Goal: Transaction & Acquisition: Purchase product/service

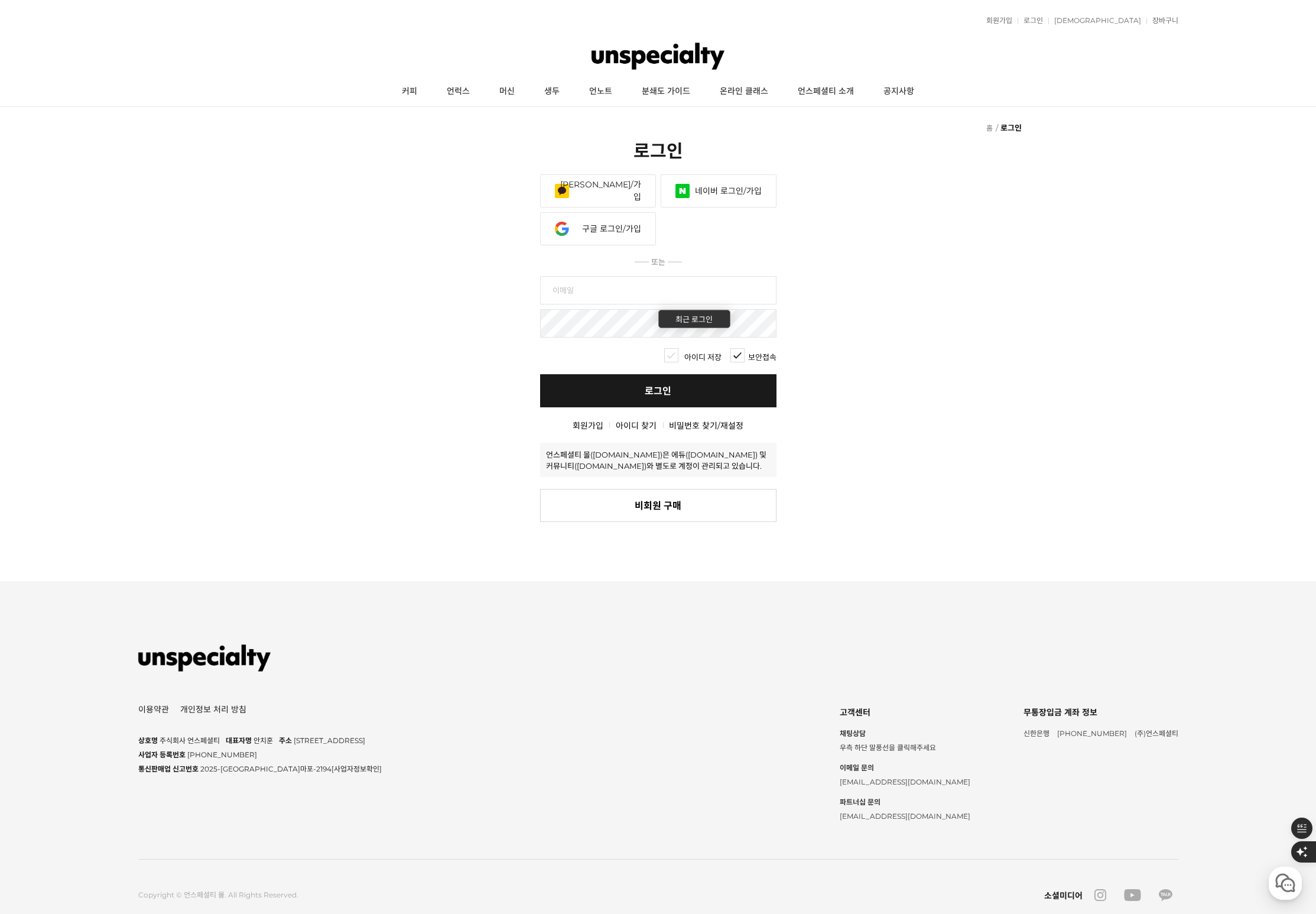
type input "[EMAIL_ADDRESS][DOMAIN_NAME]"
click at [678, 395] on link "로그인" at bounding box center [658, 391] width 236 height 33
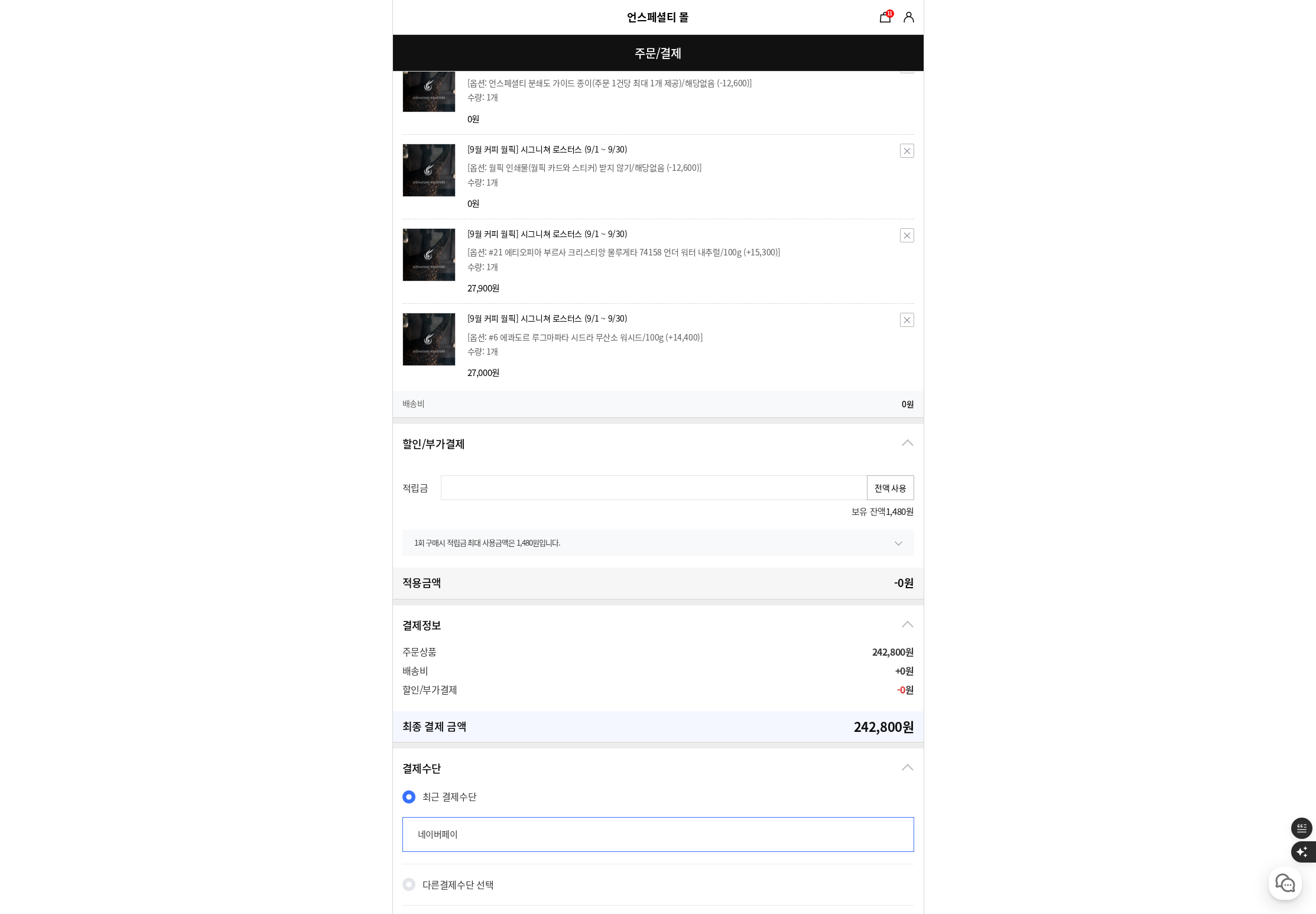
scroll to position [1141, 0]
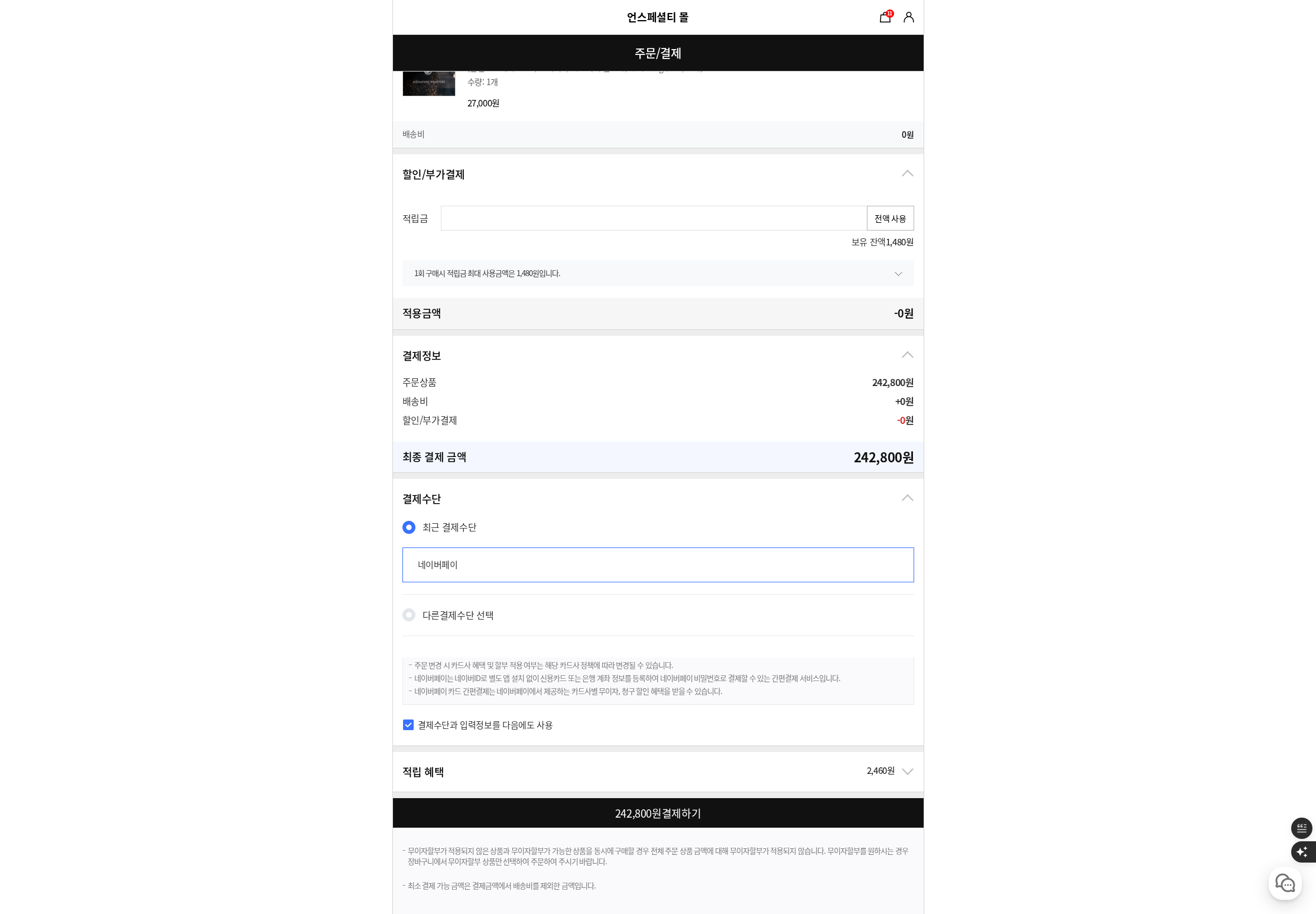
click at [896, 220] on button "전액 사용" at bounding box center [890, 218] width 47 height 25
type input "1480"
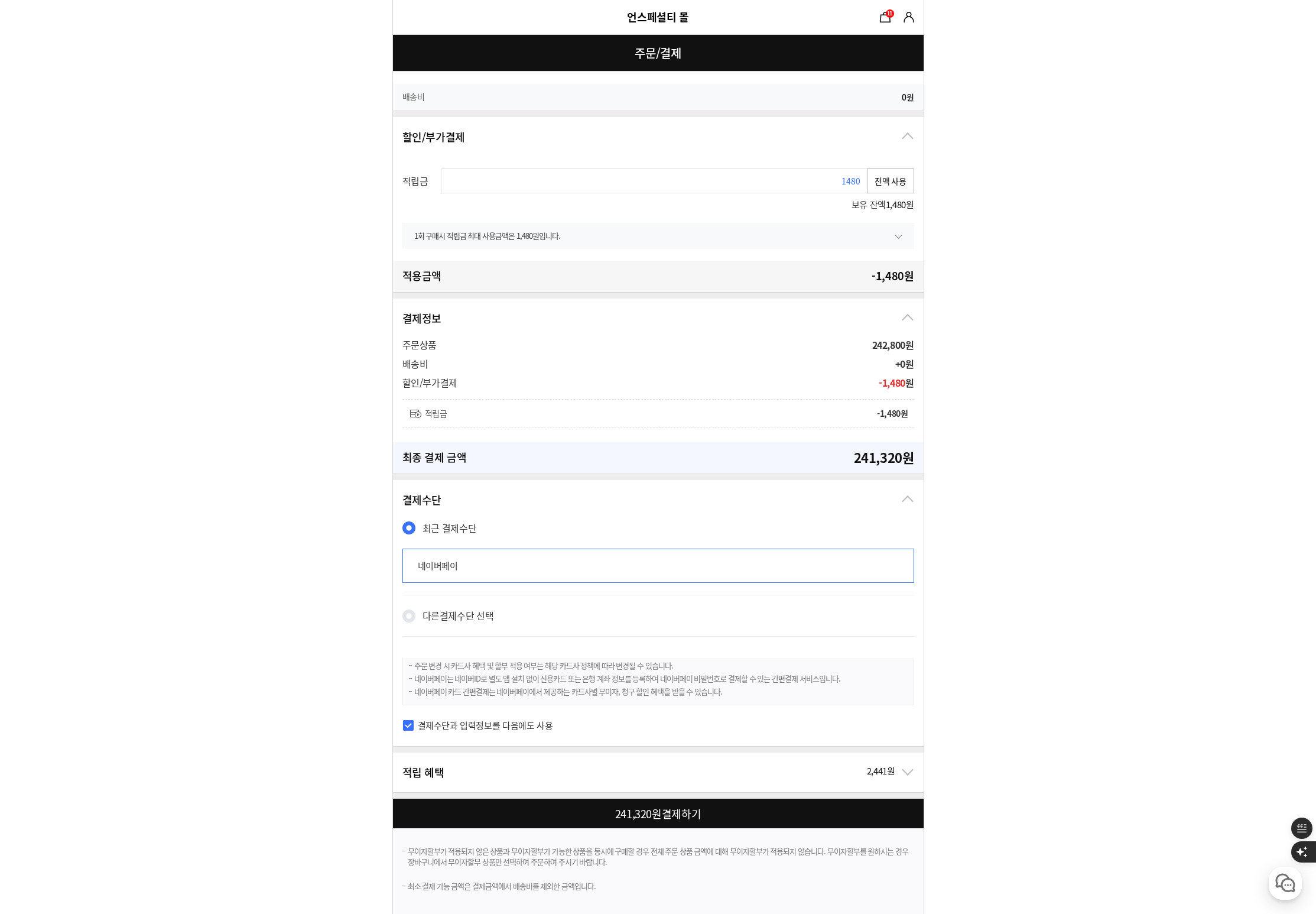
scroll to position [1180, 0]
click at [653, 820] on div at bounding box center [660, 812] width 535 height 30
checkbox input "true"
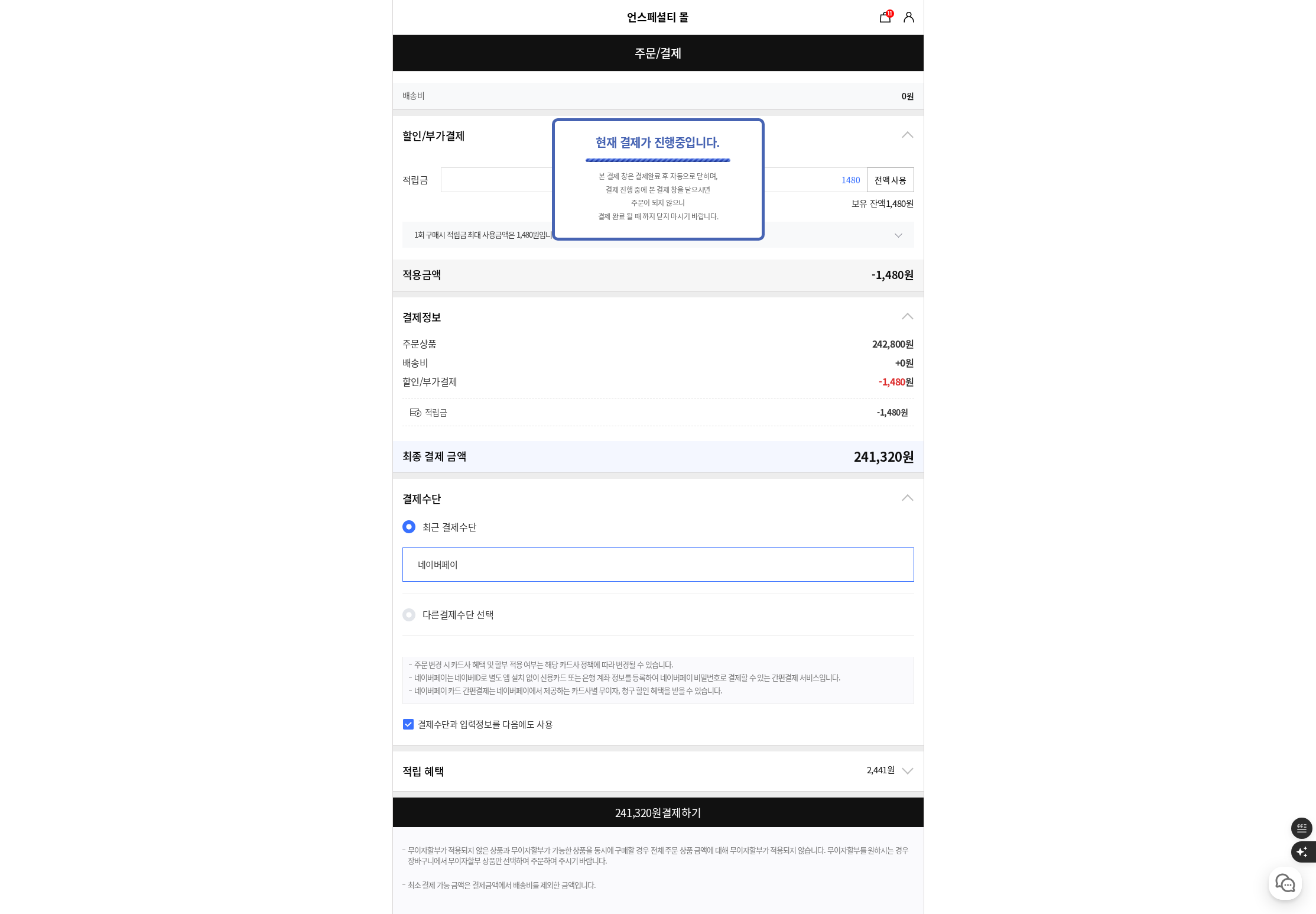
scroll to position [0, 0]
